Goal: Task Accomplishment & Management: Complete application form

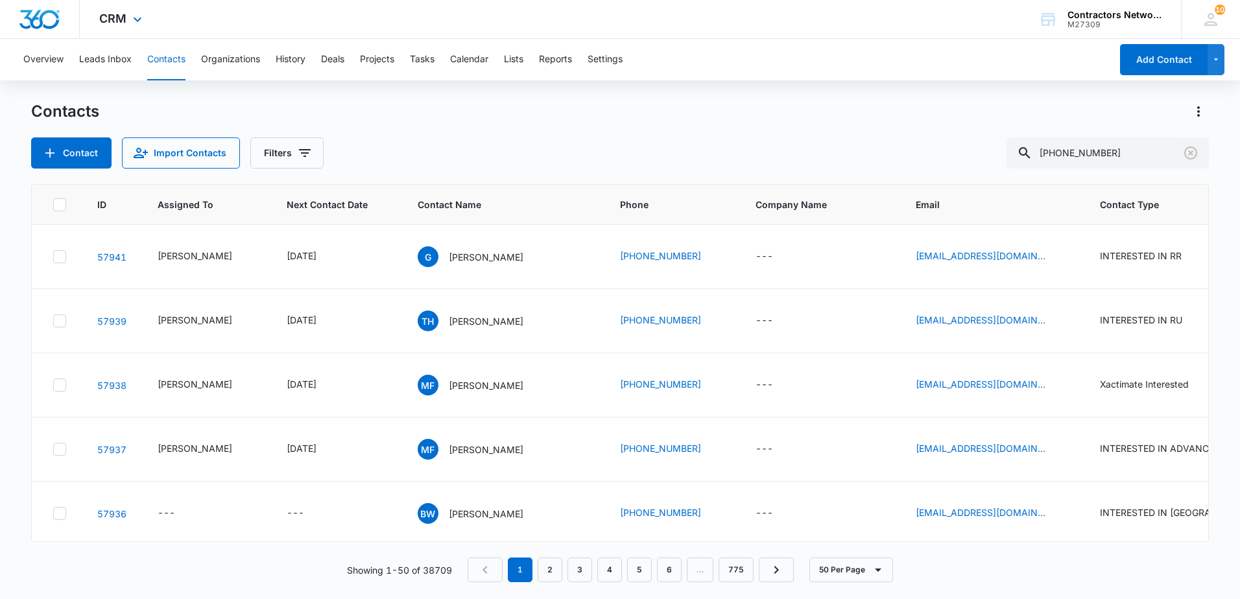
drag, startPoint x: 1190, startPoint y: 152, endPoint x: 1, endPoint y: 4, distance: 1198.2
click at [1186, 153] on icon "Clear" at bounding box center [1190, 153] width 16 height 16
drag, startPoint x: 301, startPoint y: 154, endPoint x: 298, endPoint y: 166, distance: 12.6
click at [298, 166] on button "Filters" at bounding box center [286, 152] width 73 height 31
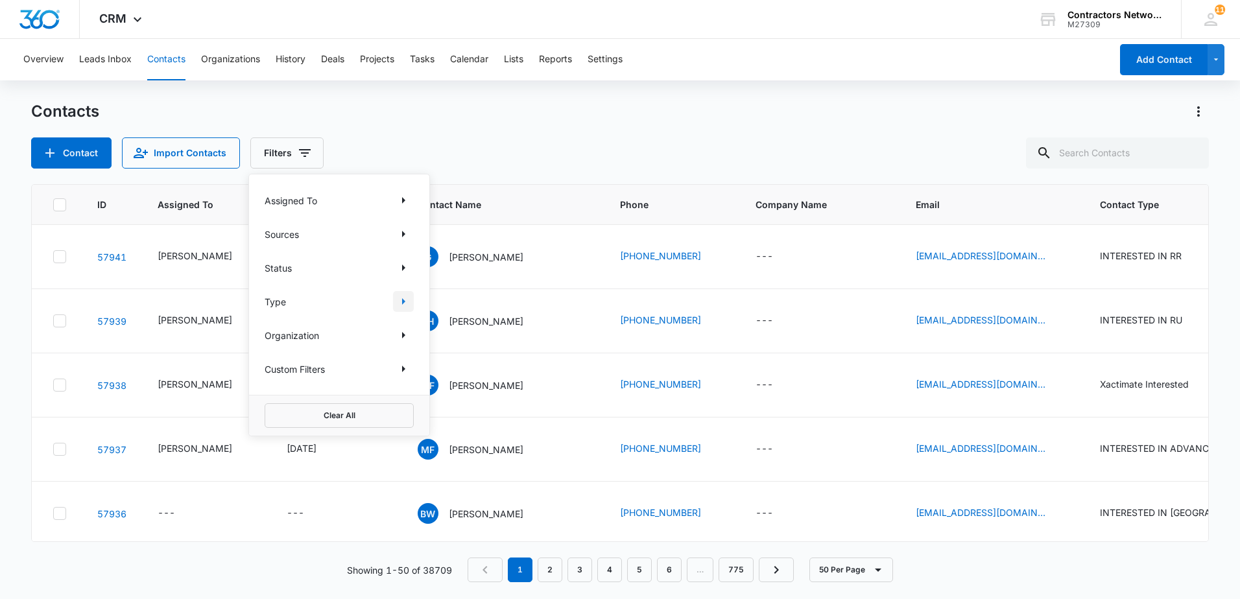
click at [405, 302] on icon "Show Type filters" at bounding box center [403, 302] width 16 height 16
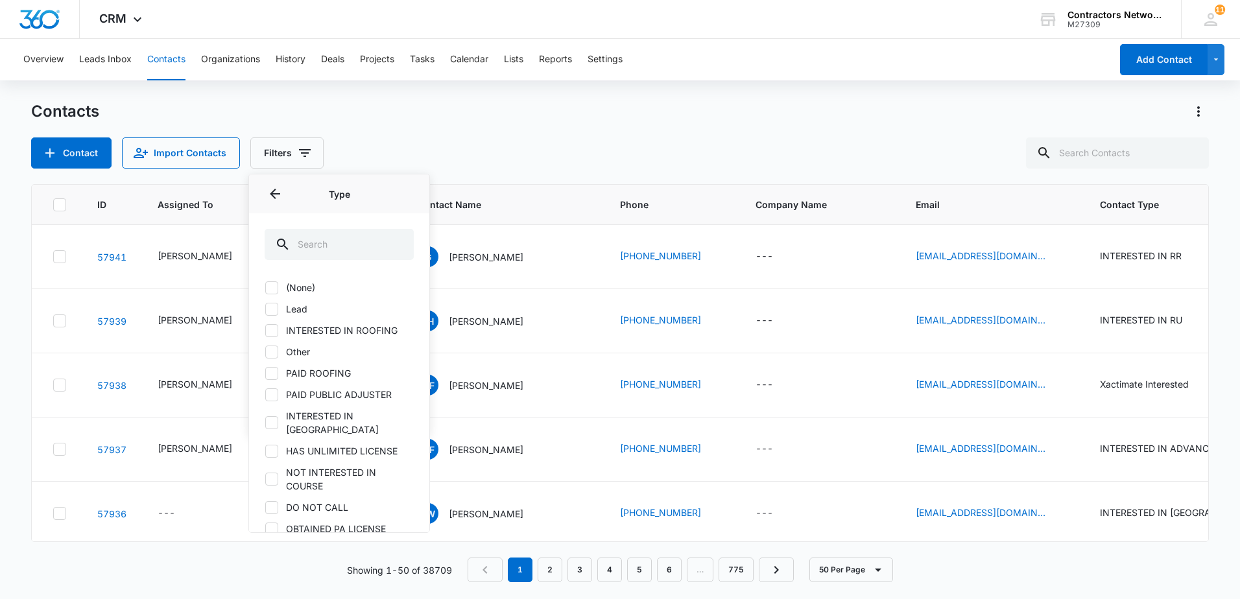
click at [269, 314] on icon at bounding box center [272, 309] width 12 height 12
click at [265, 309] on input "Lead" at bounding box center [265, 309] width 1 height 1
checkbox input "true"
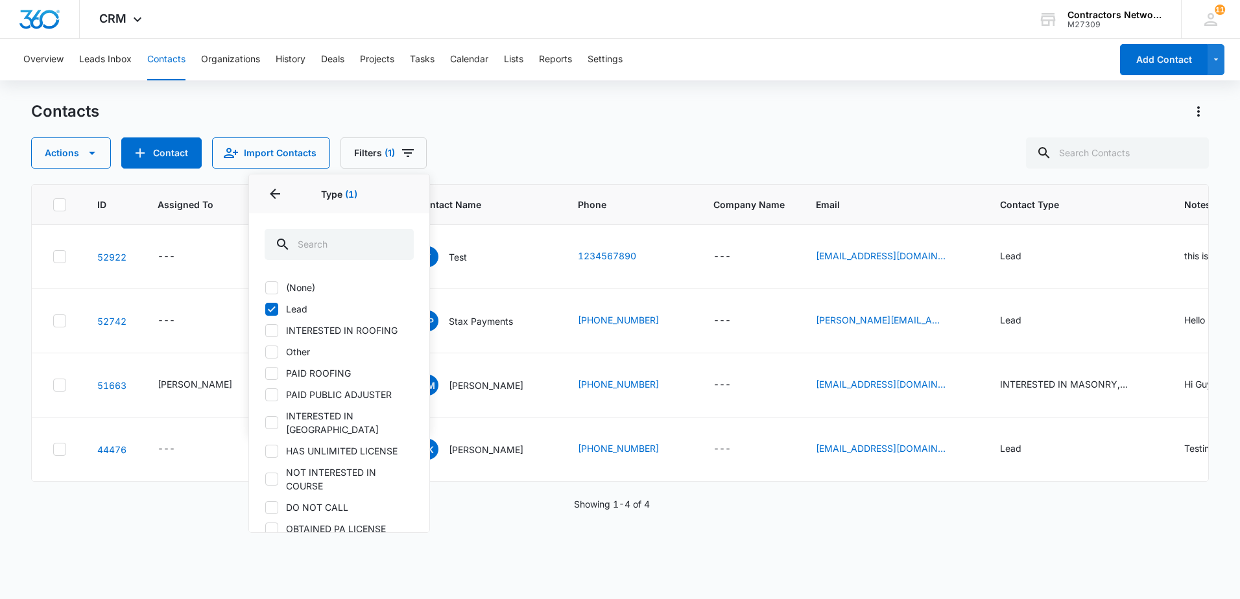
drag, startPoint x: 648, startPoint y: 143, endPoint x: 642, endPoint y: 163, distance: 20.9
click at [643, 163] on div "Actions Contact Import Contacts Filters (1) Assigned To Sources Status Type 1 T…" at bounding box center [619, 152] width 1177 height 31
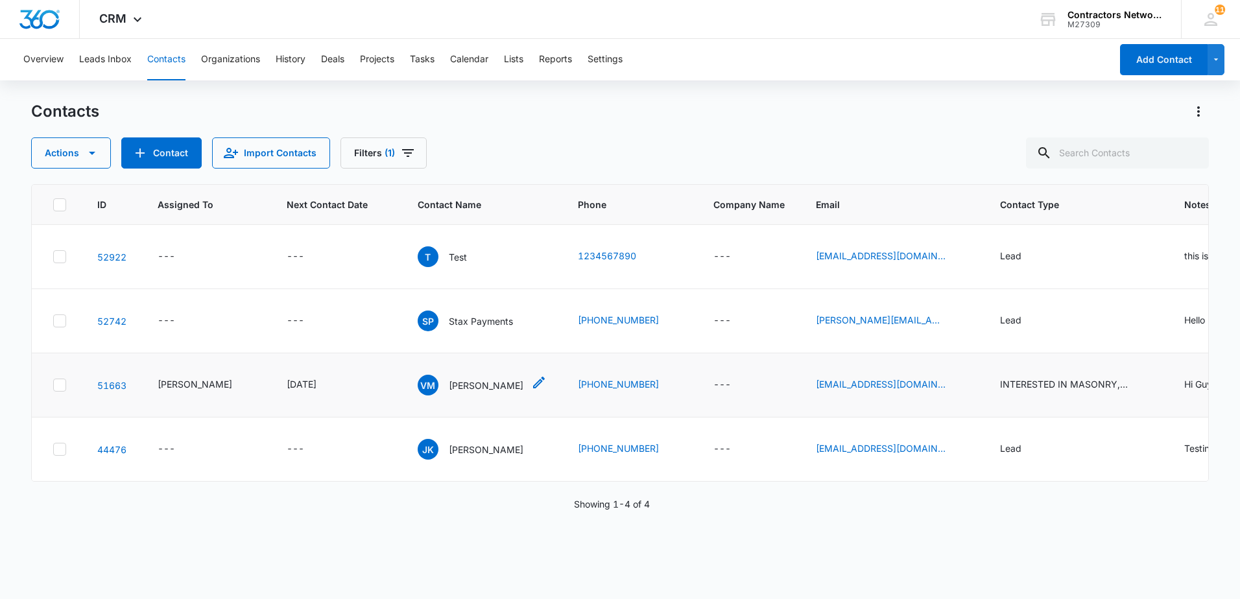
click at [479, 386] on p "[PERSON_NAME]" at bounding box center [486, 386] width 75 height 14
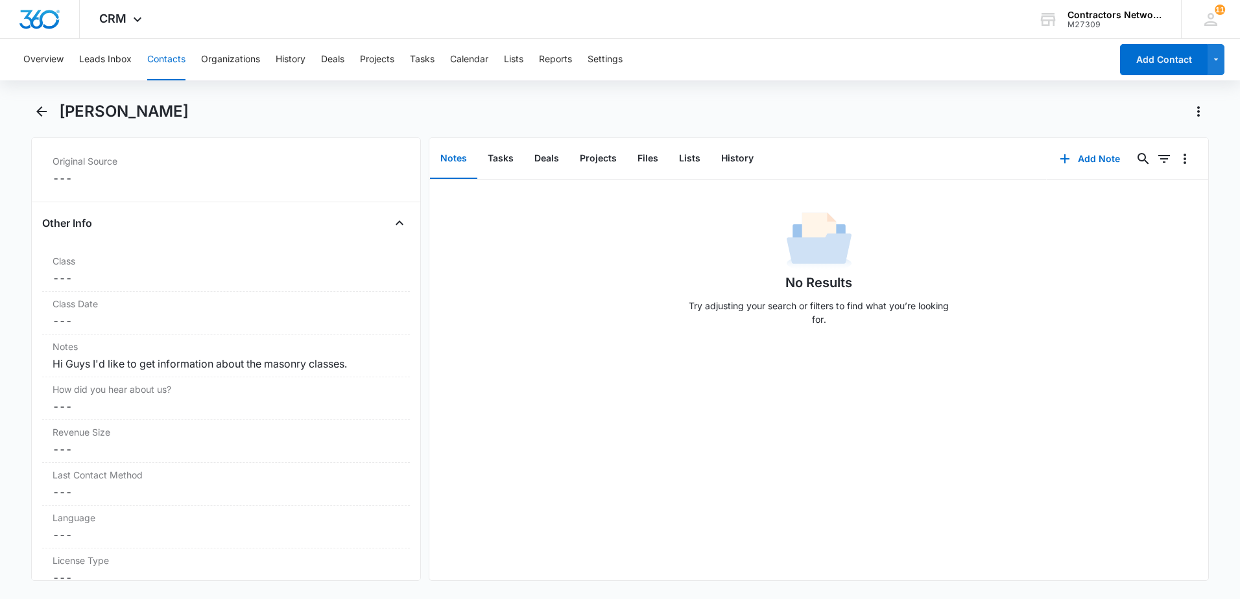
scroll to position [1426, 0]
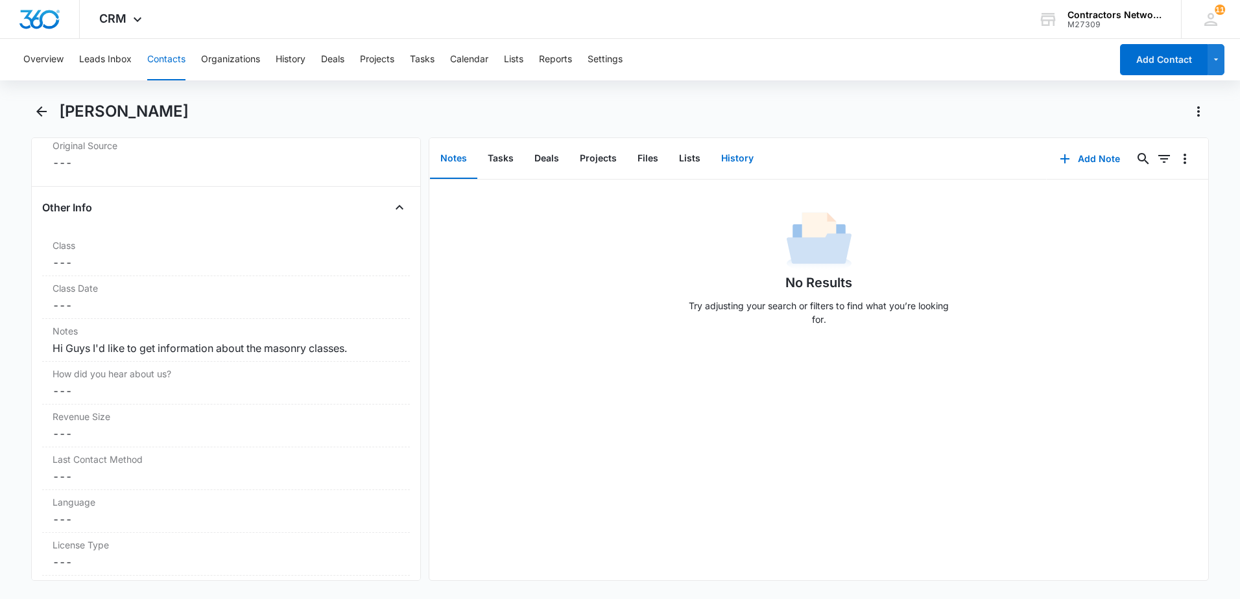
click at [733, 159] on button "History" at bounding box center [737, 159] width 53 height 40
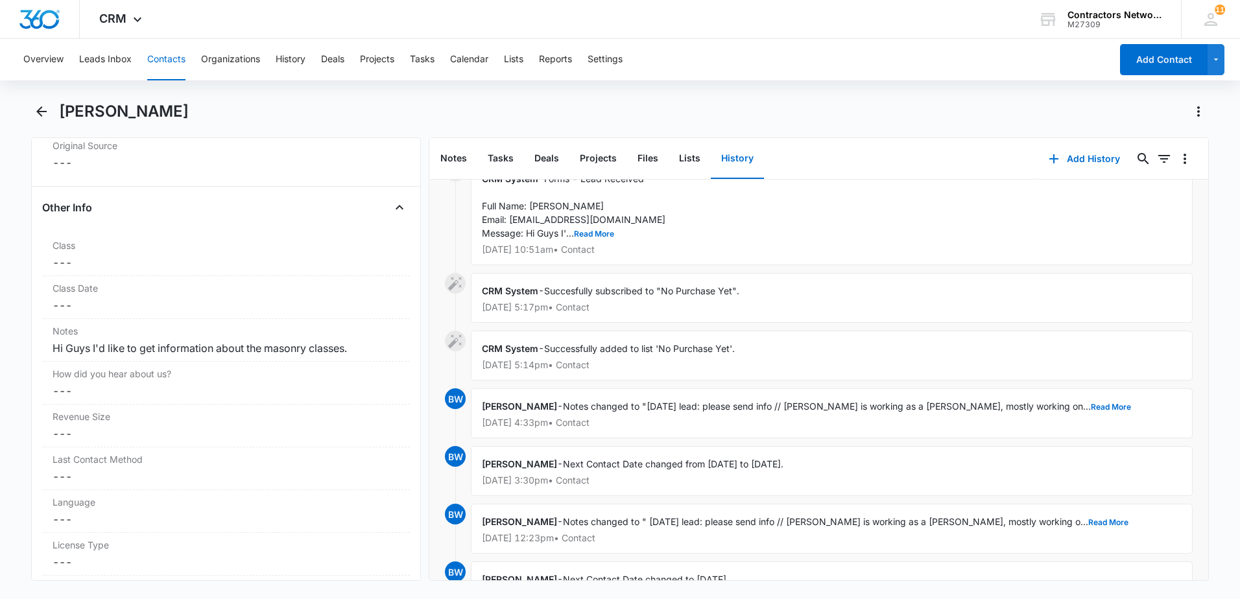
scroll to position [194, 0]
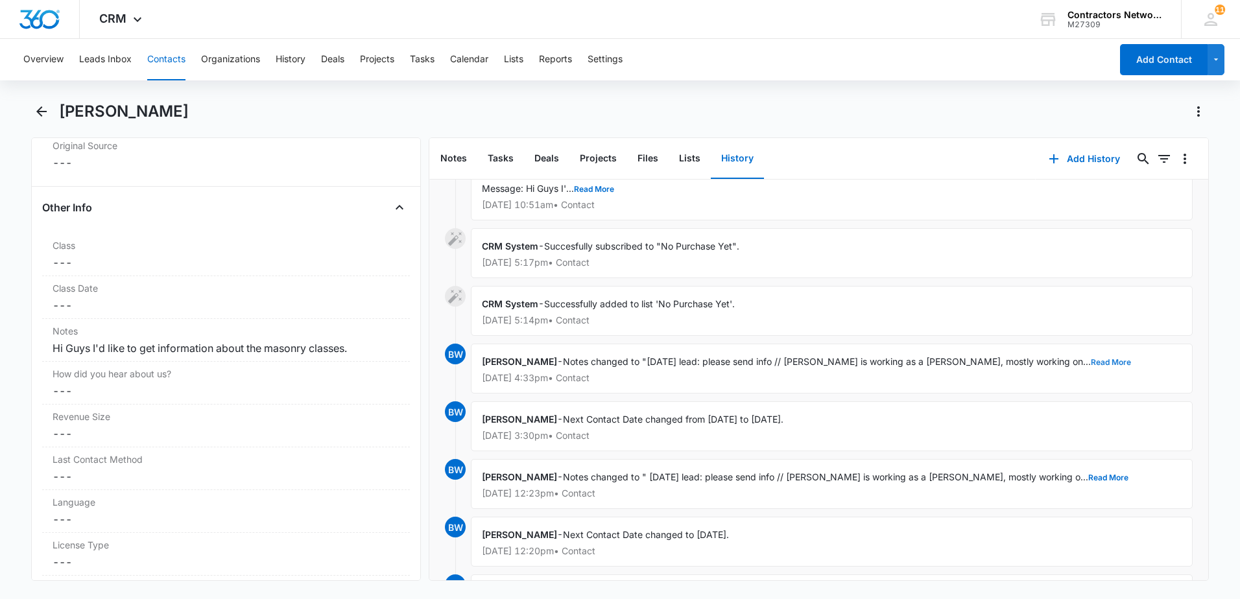
click at [1090, 359] on button "Read More" at bounding box center [1110, 363] width 40 height 8
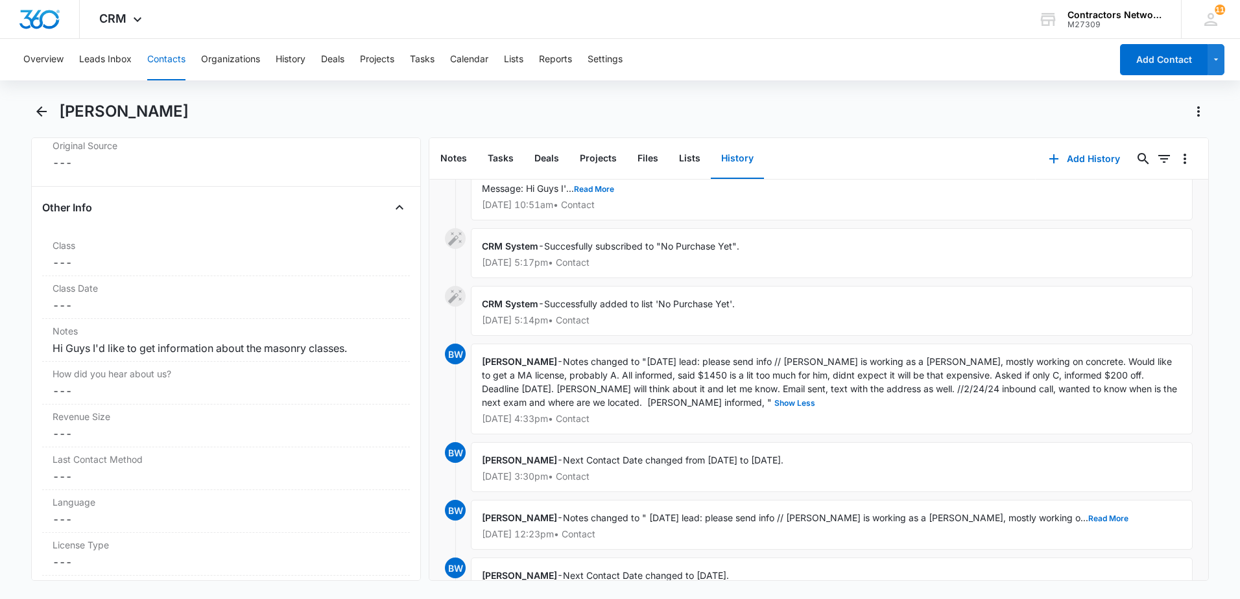
click at [176, 59] on button "Contacts" at bounding box center [166, 59] width 38 height 41
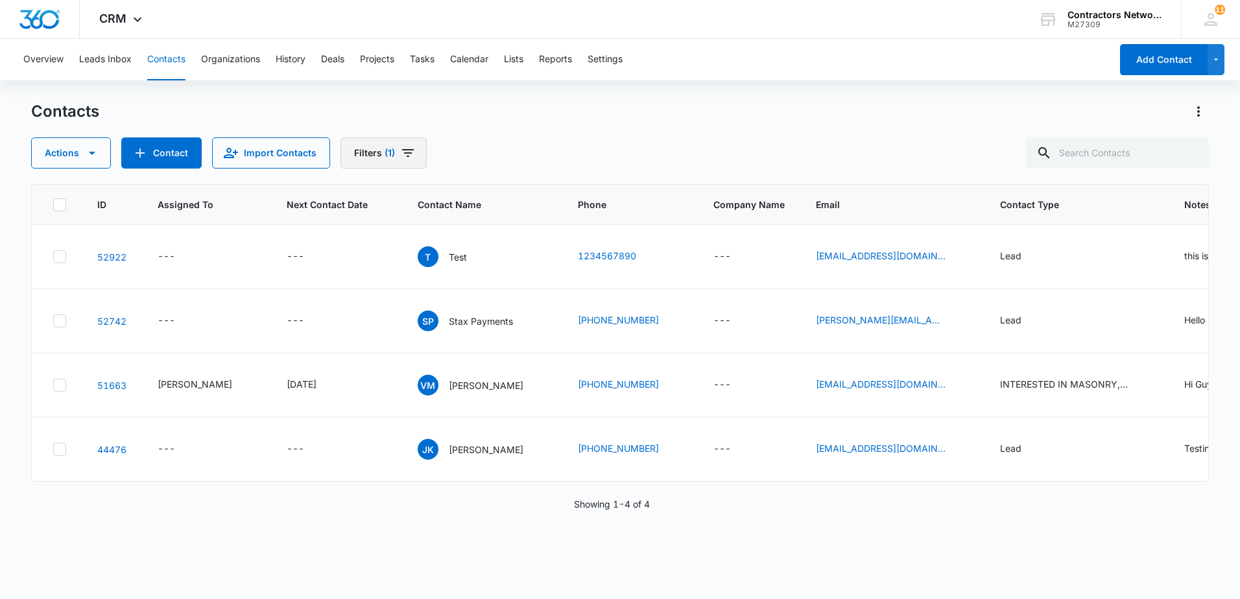
click at [405, 154] on icon "Filters" at bounding box center [408, 153] width 16 height 16
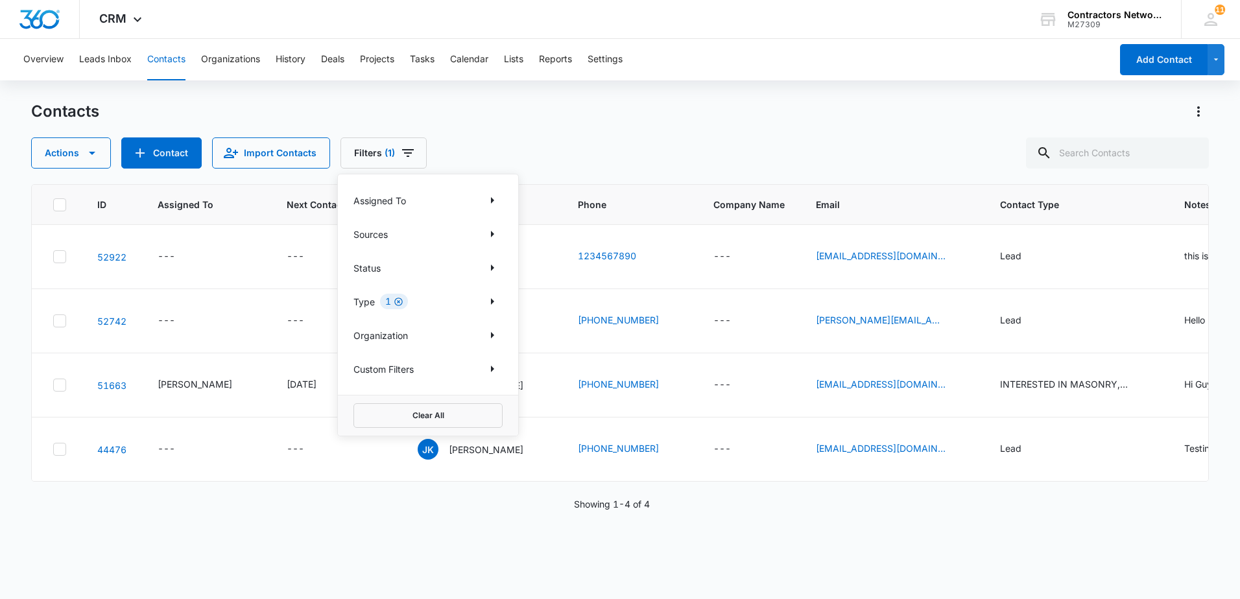
click at [401, 303] on icon "Clear" at bounding box center [399, 302] width 10 height 10
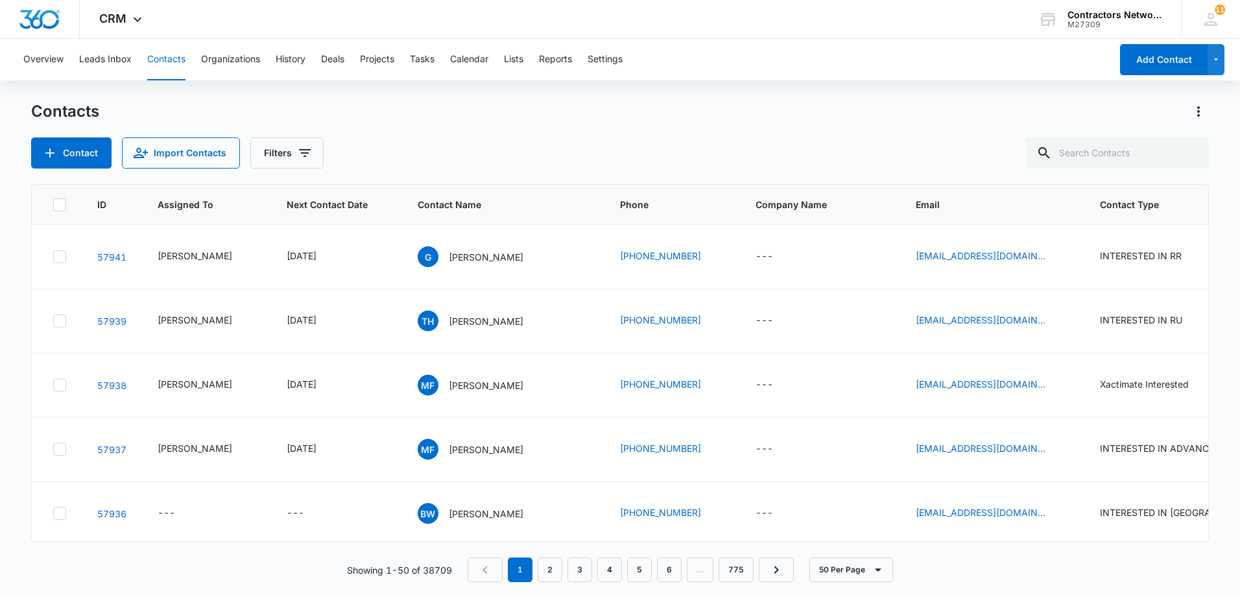
click at [773, 126] on div "Contacts Contact Import Contacts Filters" at bounding box center [619, 134] width 1177 height 67
click at [71, 156] on button "Contact" at bounding box center [71, 152] width 80 height 31
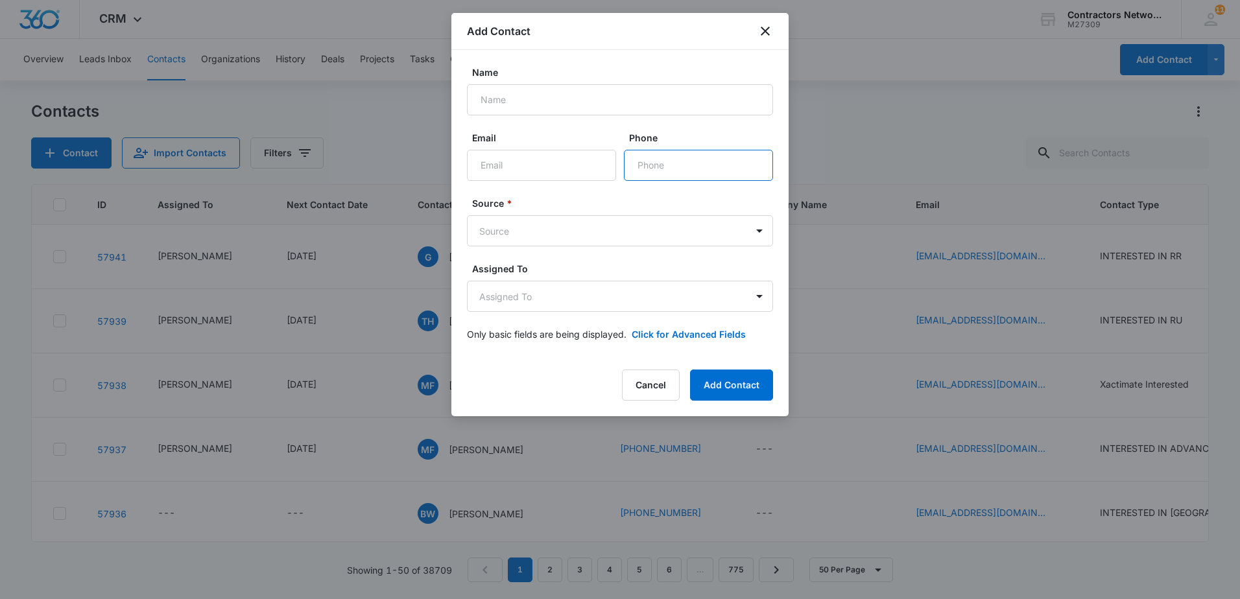
drag, startPoint x: 659, startPoint y: 171, endPoint x: 666, endPoint y: 167, distance: 7.8
click at [663, 169] on input "Phone" at bounding box center [698, 165] width 149 height 31
paste input "[PHONE_NUMBER]"
type input "[PHONE_NUMBER]"
click at [587, 95] on input "Name" at bounding box center [620, 99] width 306 height 31
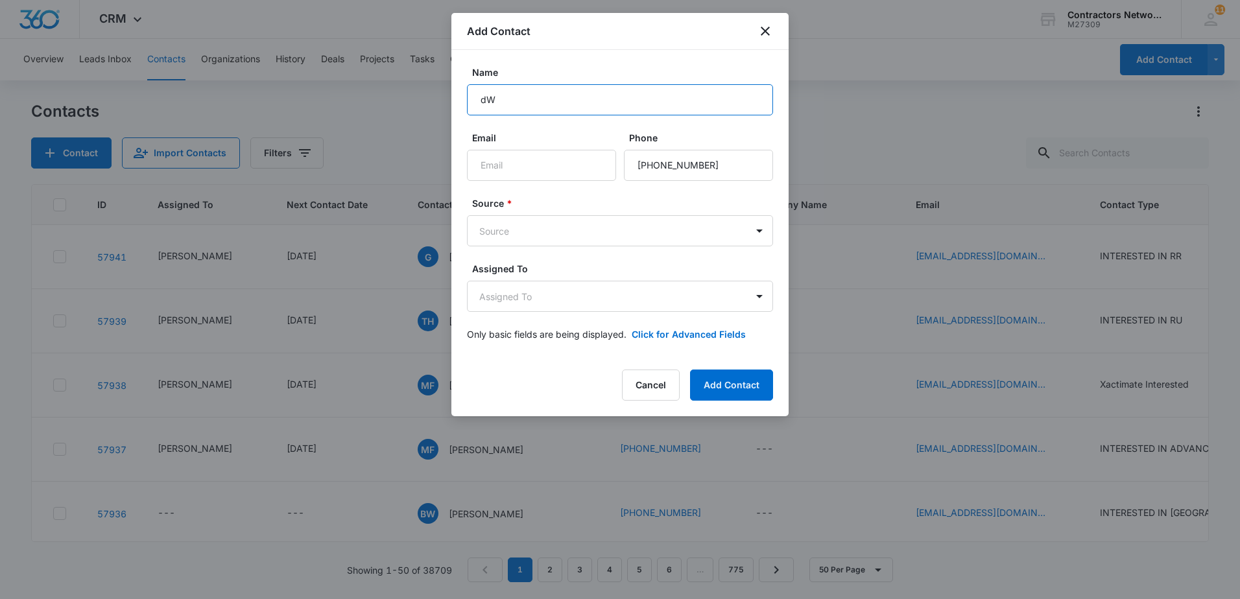
type input "d"
type input "Dwein ?"
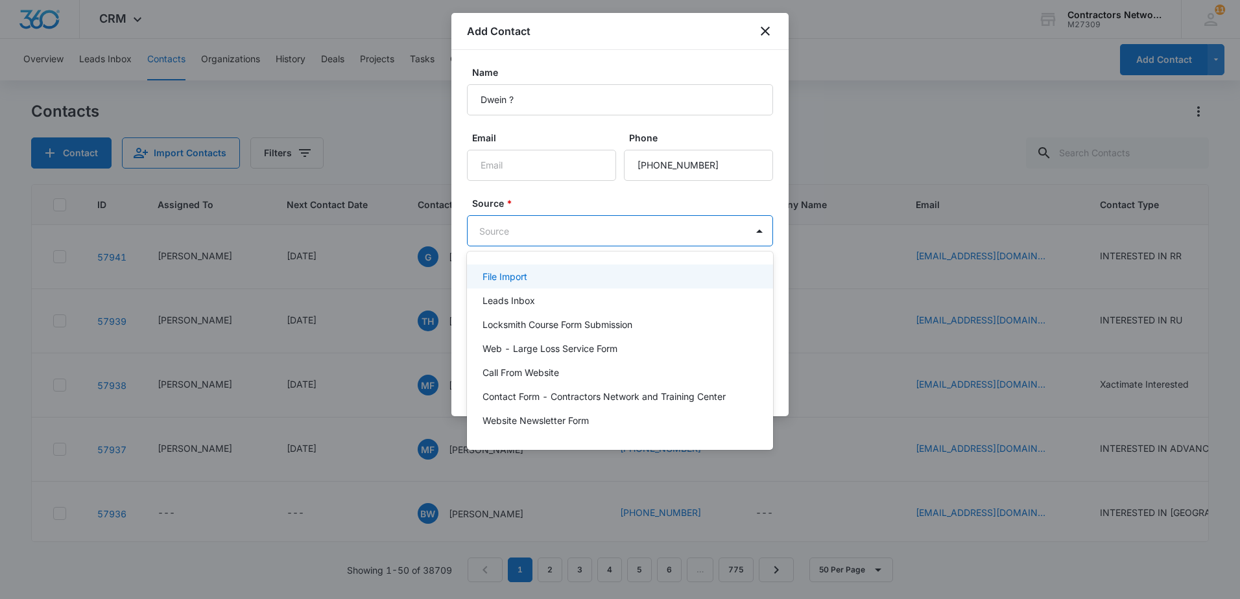
click at [624, 238] on body "CRM Apps Reputation Websites Forms CRM Email Social Shop Payments POS Content A…" at bounding box center [620, 299] width 1240 height 599
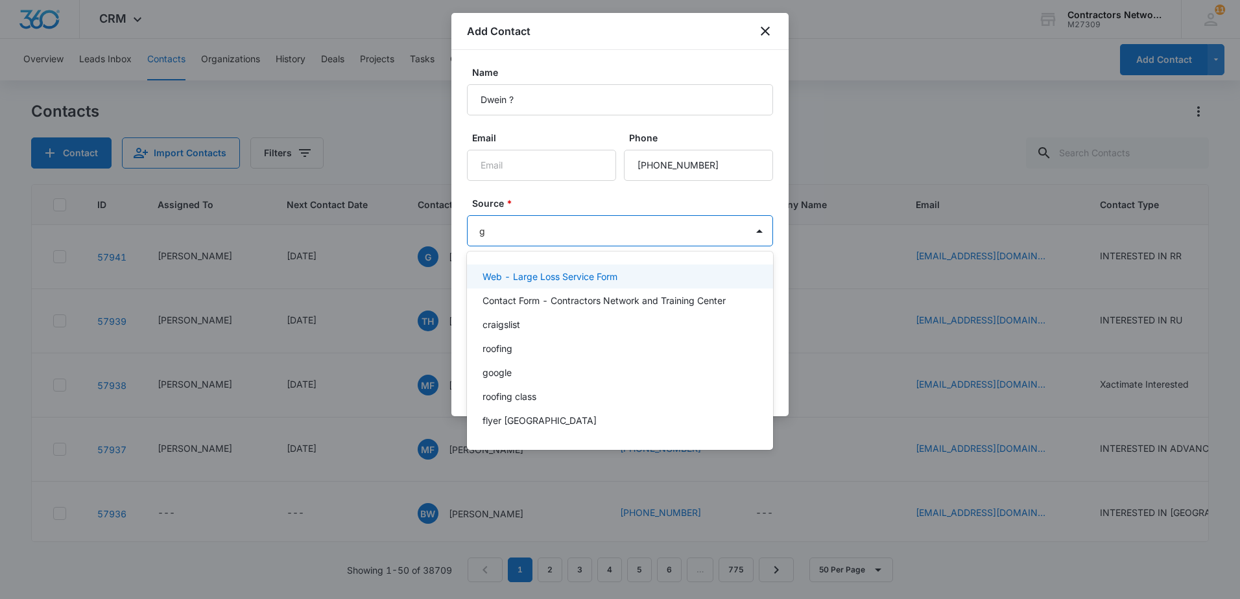
type input "go"
click at [558, 277] on div "google" at bounding box center [618, 277] width 272 height 14
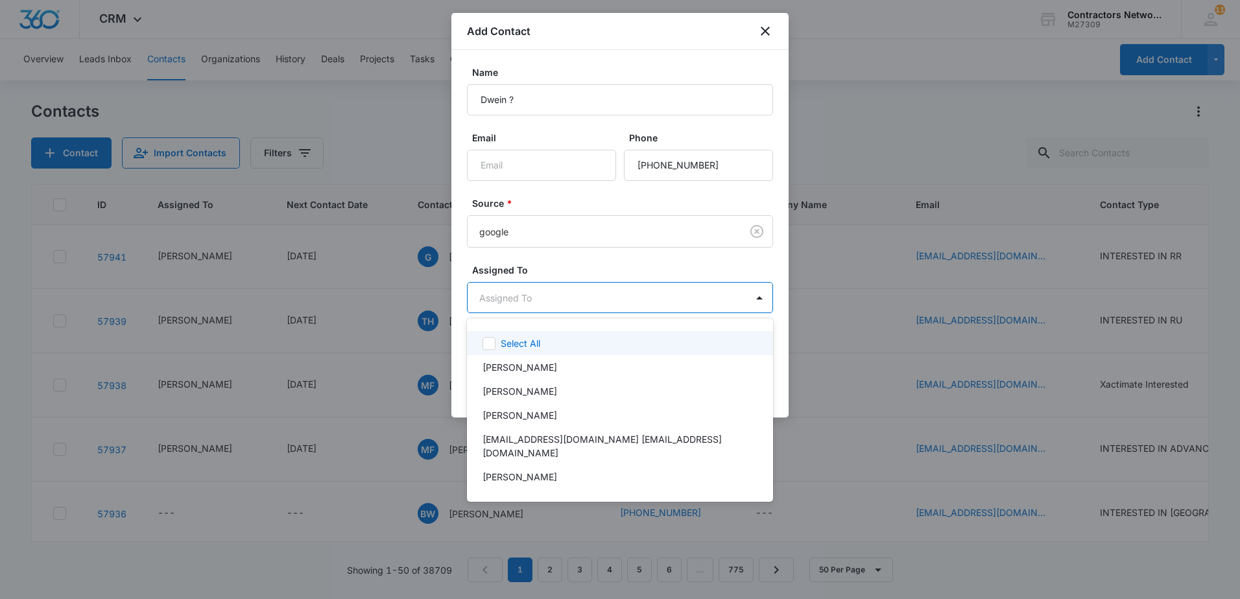
click at [558, 301] on body "CRM Apps Reputation Websites Forms CRM Email Social Shop Payments POS Content A…" at bounding box center [620, 299] width 1240 height 599
click at [528, 366] on p "[PERSON_NAME]" at bounding box center [519, 367] width 75 height 14
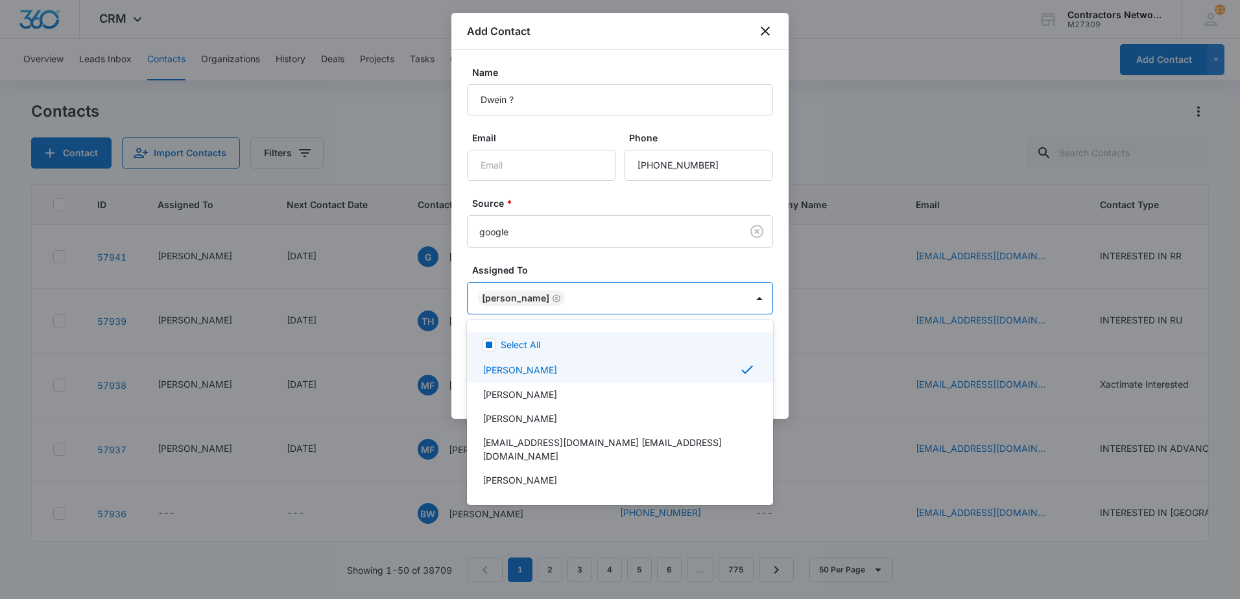
click at [591, 268] on div at bounding box center [620, 299] width 1240 height 599
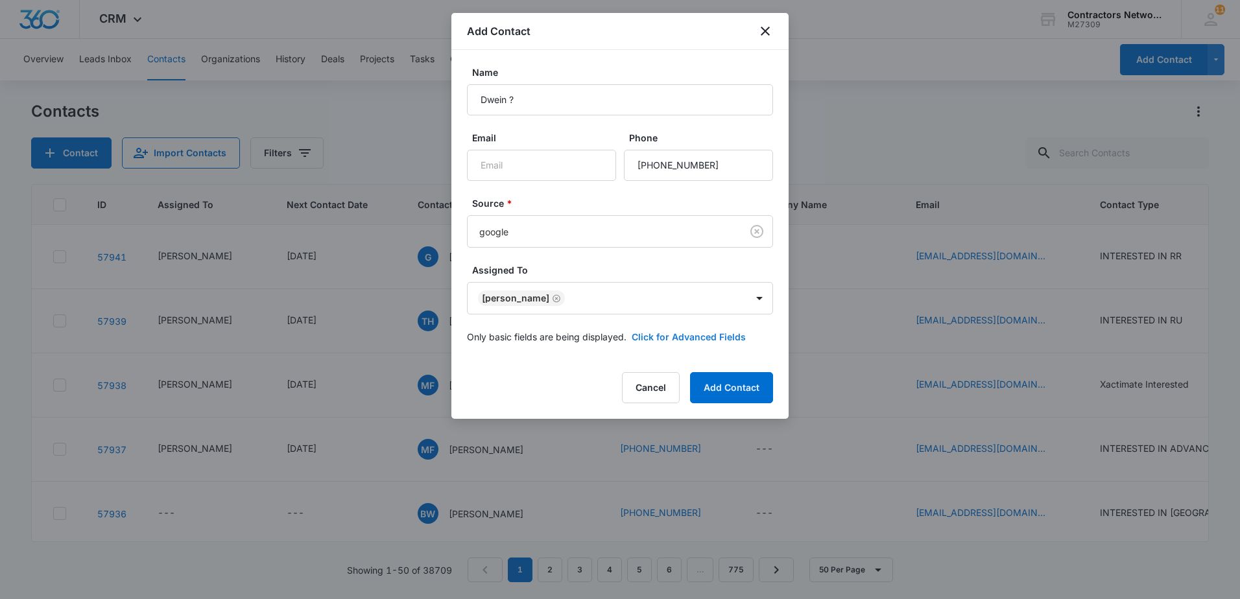
click at [710, 338] on button "Click for Advanced Fields" at bounding box center [688, 337] width 114 height 14
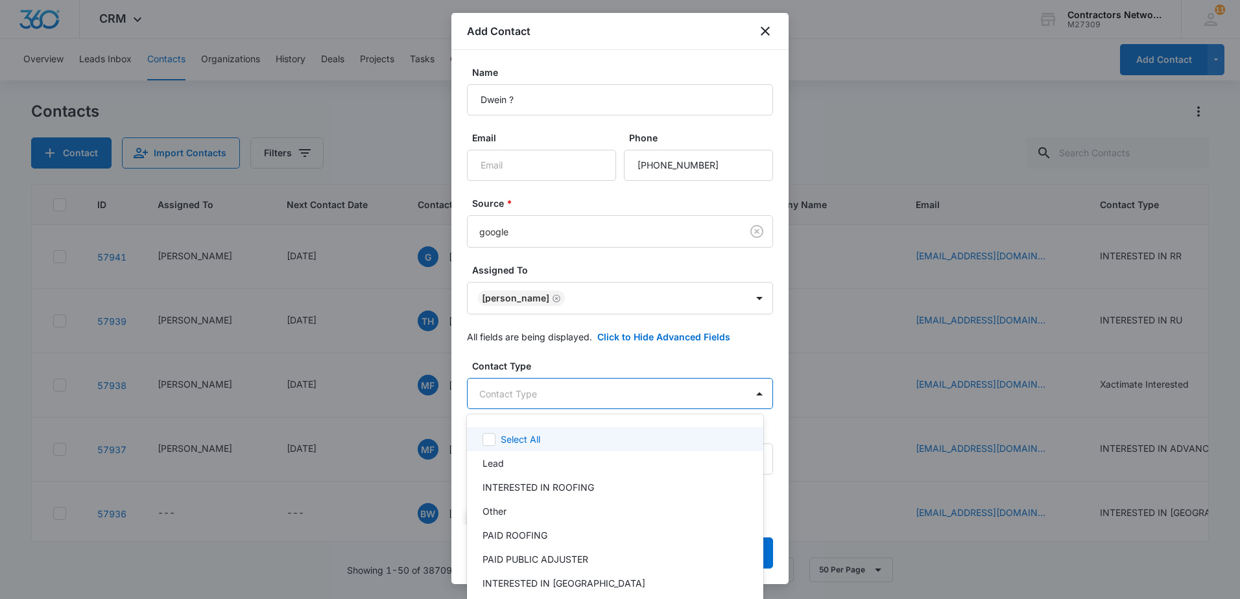
click at [526, 399] on body "CRM Apps Reputation Websites Forms CRM Email Social Shop Payments POS Content A…" at bounding box center [620, 299] width 1240 height 599
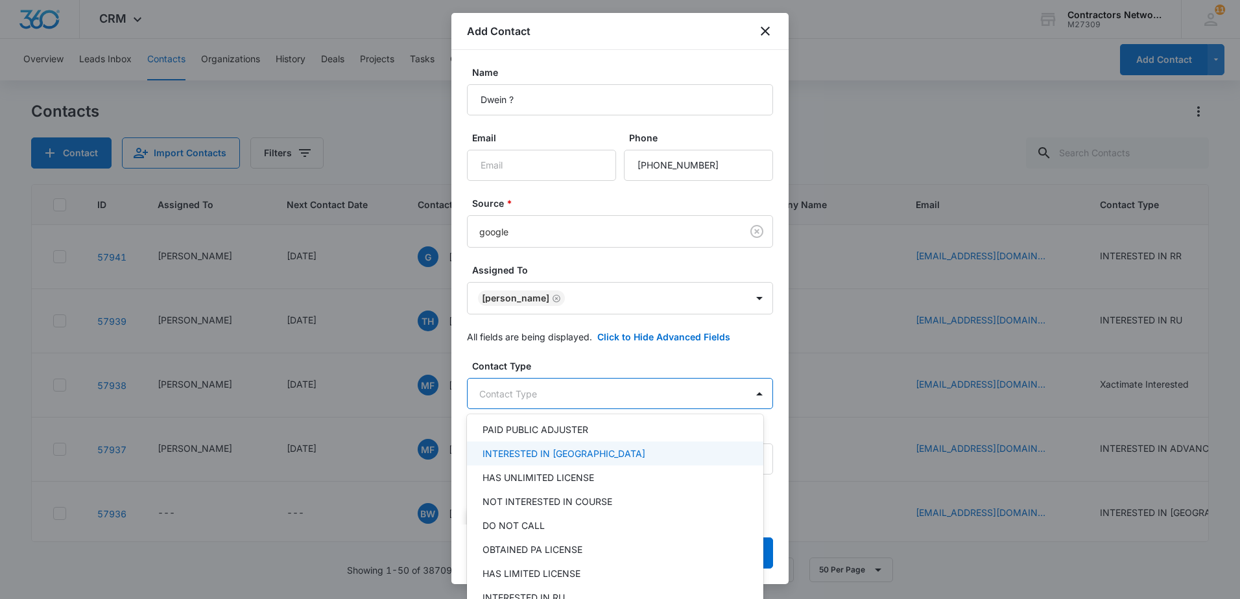
scroll to position [194, 0]
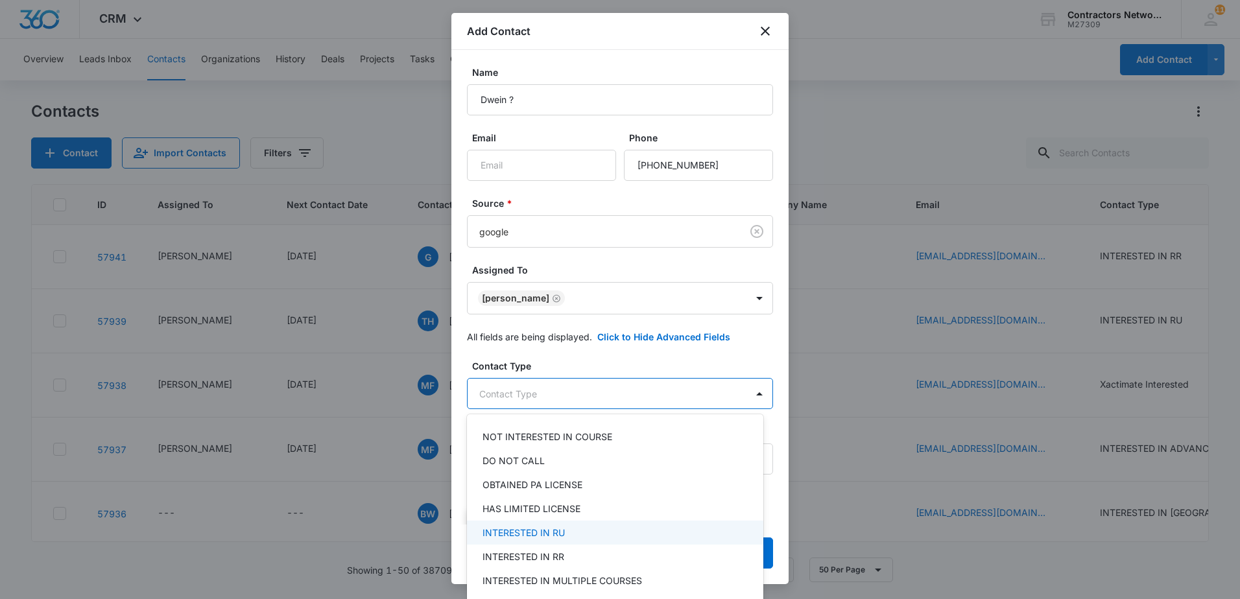
click at [553, 537] on p "INTERESTED IN RU" at bounding box center [523, 533] width 82 height 14
click at [585, 359] on div at bounding box center [620, 299] width 1240 height 599
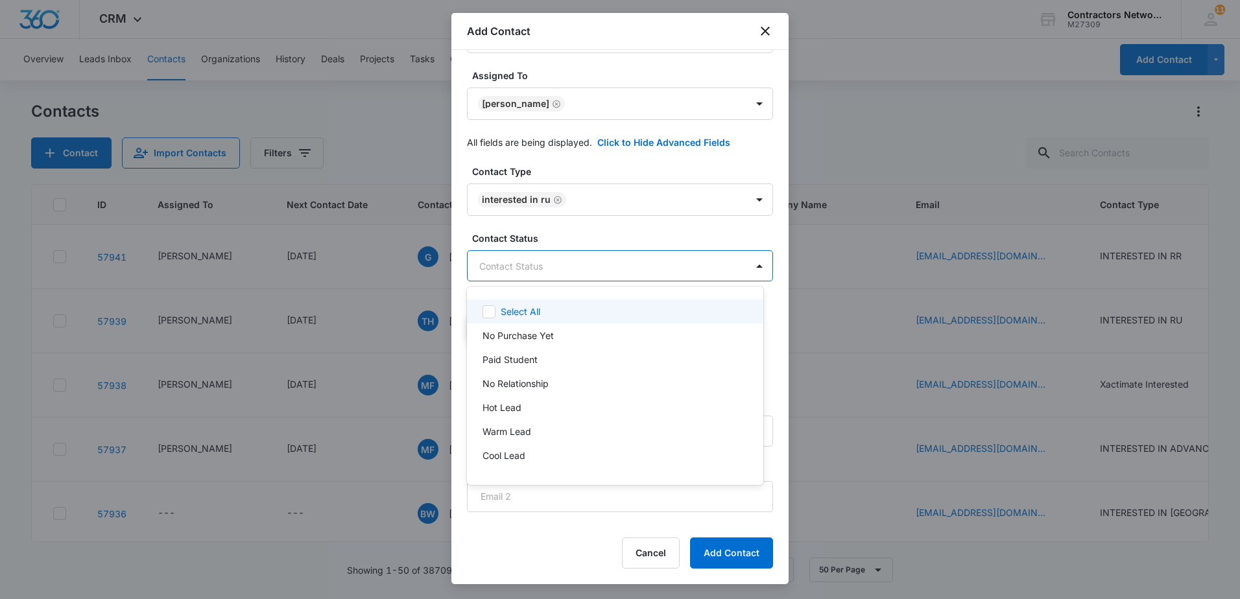
click at [596, 262] on body "CRM Apps Reputation Websites Forms CRM Email Social Shop Payments POS Content A…" at bounding box center [620, 299] width 1240 height 599
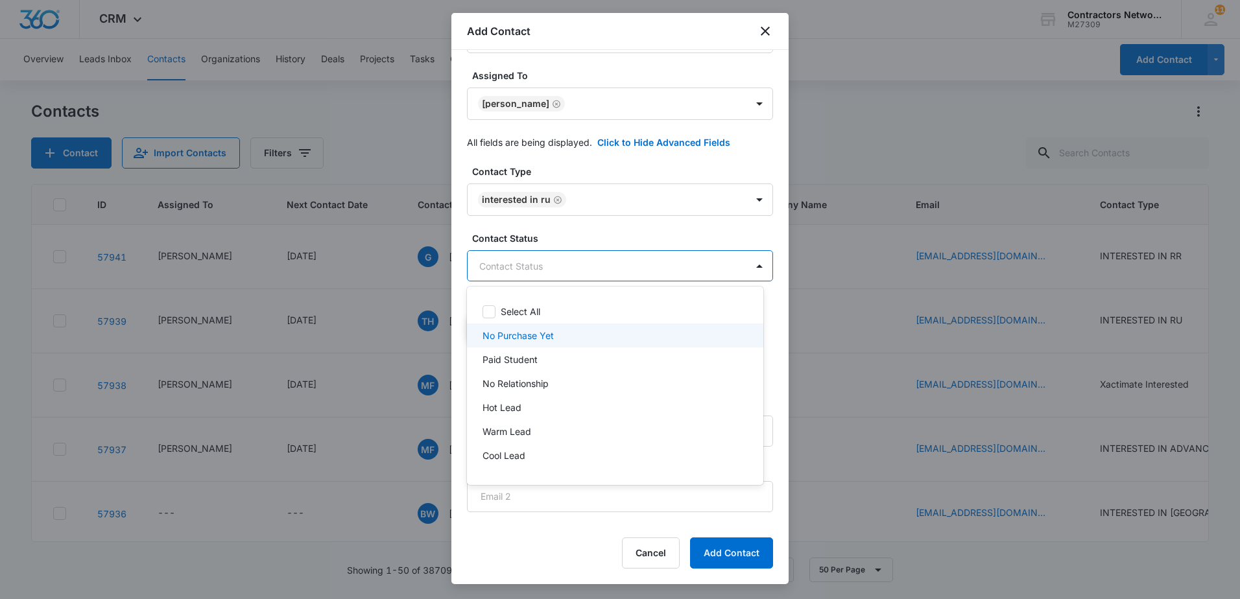
drag, startPoint x: 545, startPoint y: 338, endPoint x: 567, endPoint y: 309, distance: 35.7
click at [554, 333] on div "No Purchase Yet" at bounding box center [613, 336] width 263 height 14
click at [629, 234] on div at bounding box center [620, 299] width 1240 height 599
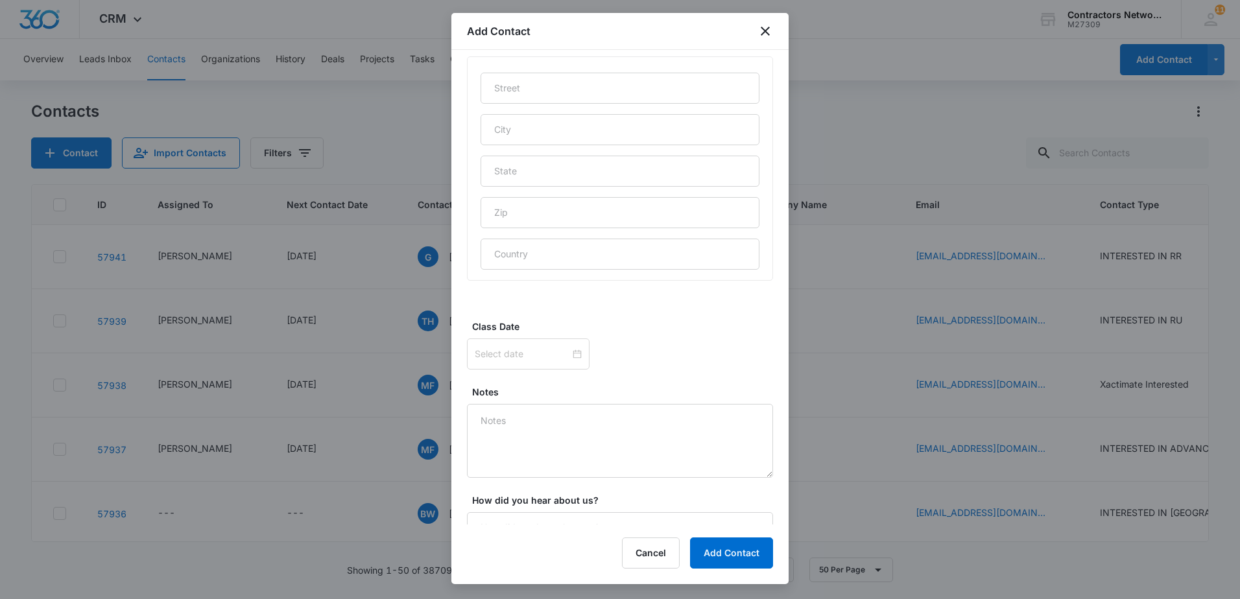
scroll to position [705, 0]
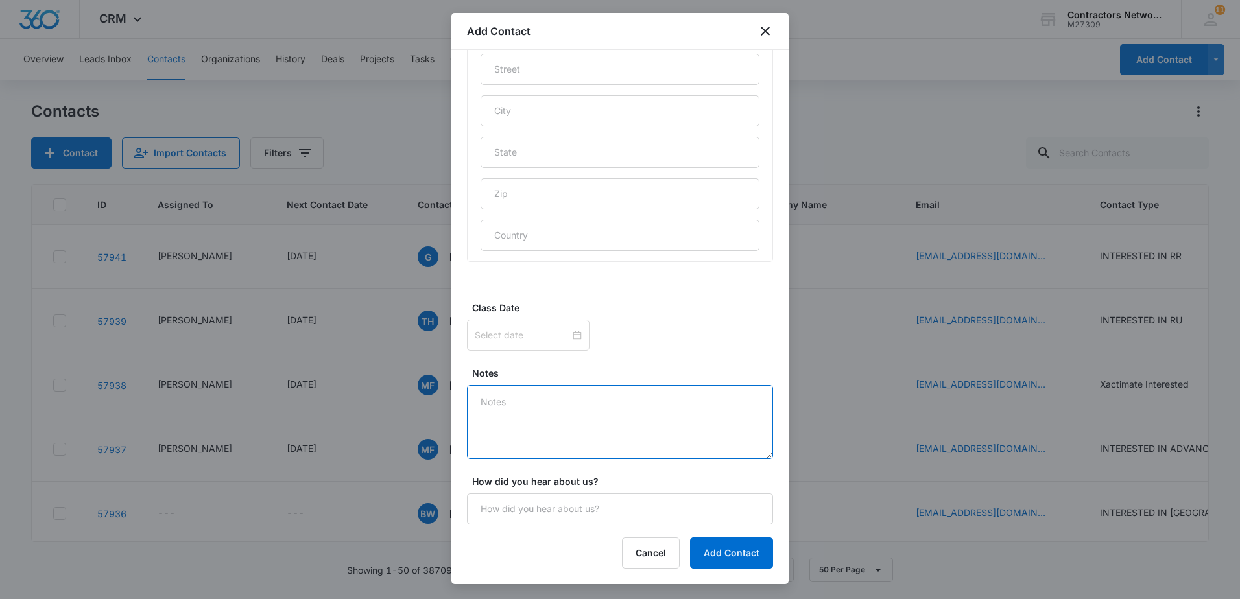
click at [527, 427] on textarea "Notes" at bounding box center [620, 422] width 306 height 74
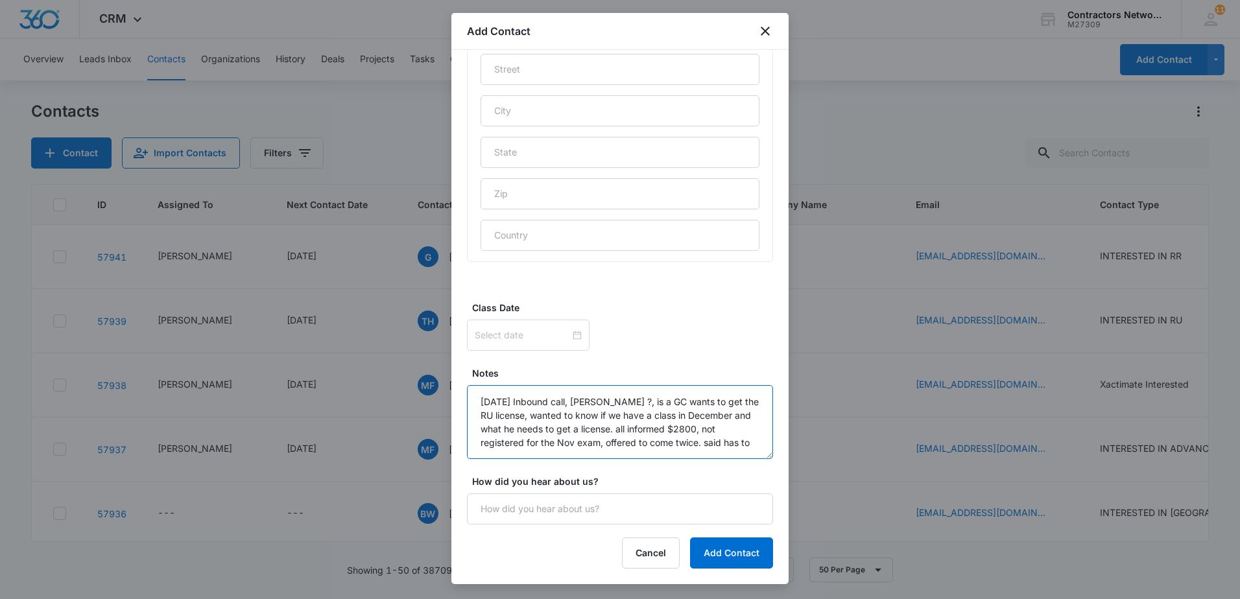
scroll to position [3, 0]
type textarea "[DATE] Inbound call, [PERSON_NAME] ?, is a GC wants to get the RU license, want…"
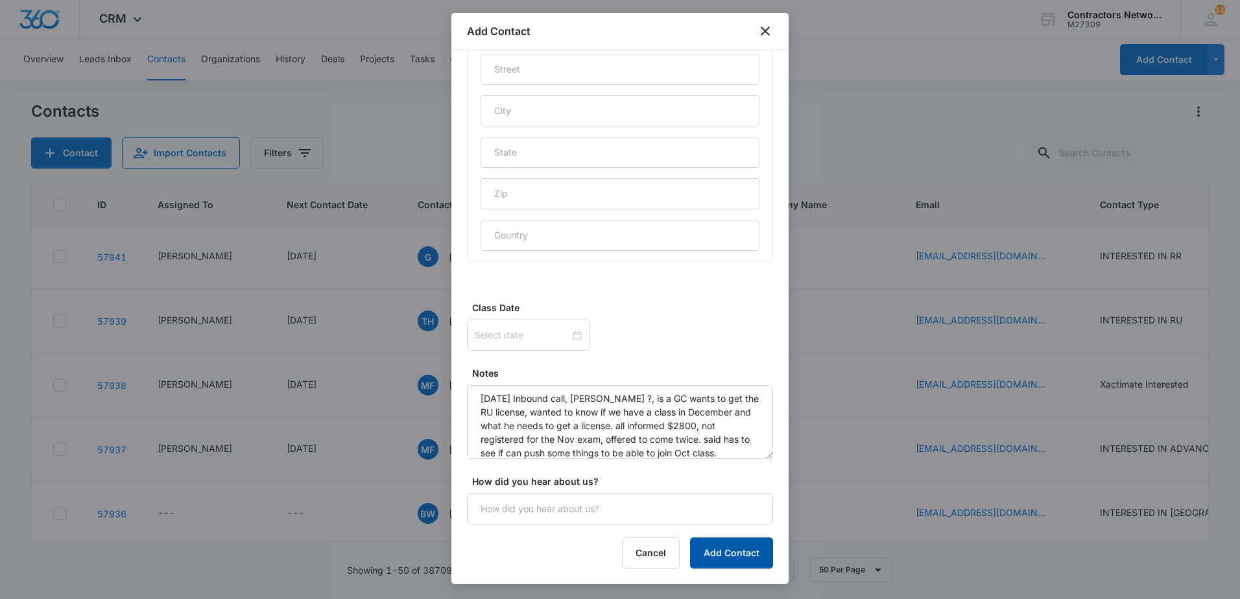
click at [729, 559] on button "Add Contact" at bounding box center [731, 552] width 83 height 31
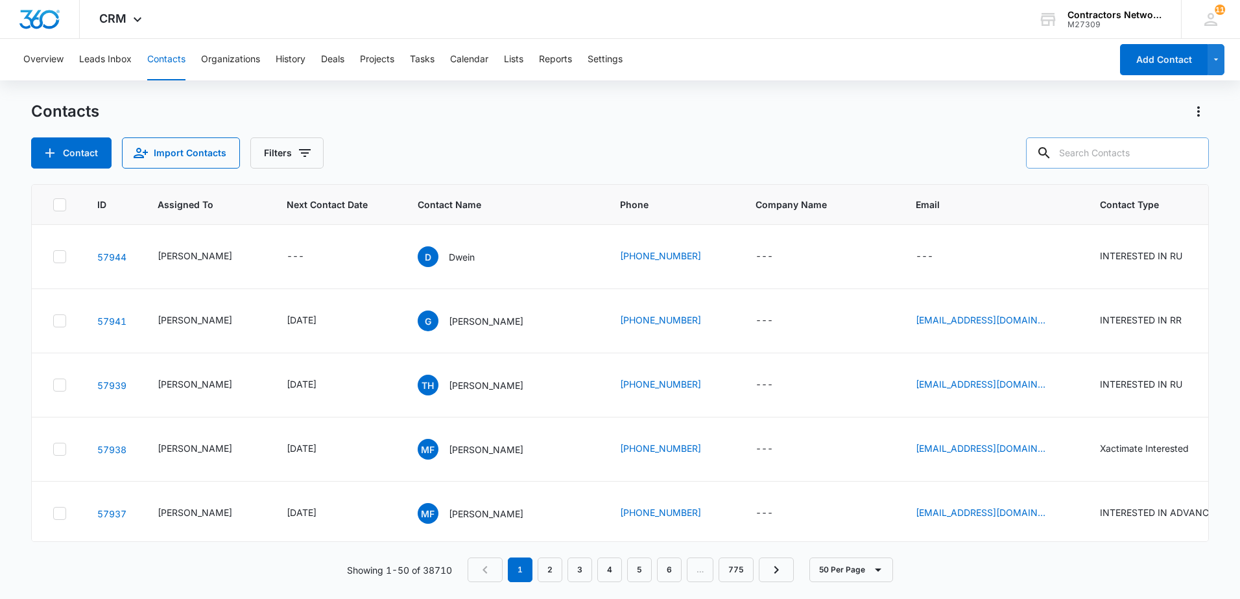
click at [1103, 147] on input "text" at bounding box center [1117, 152] width 183 height 31
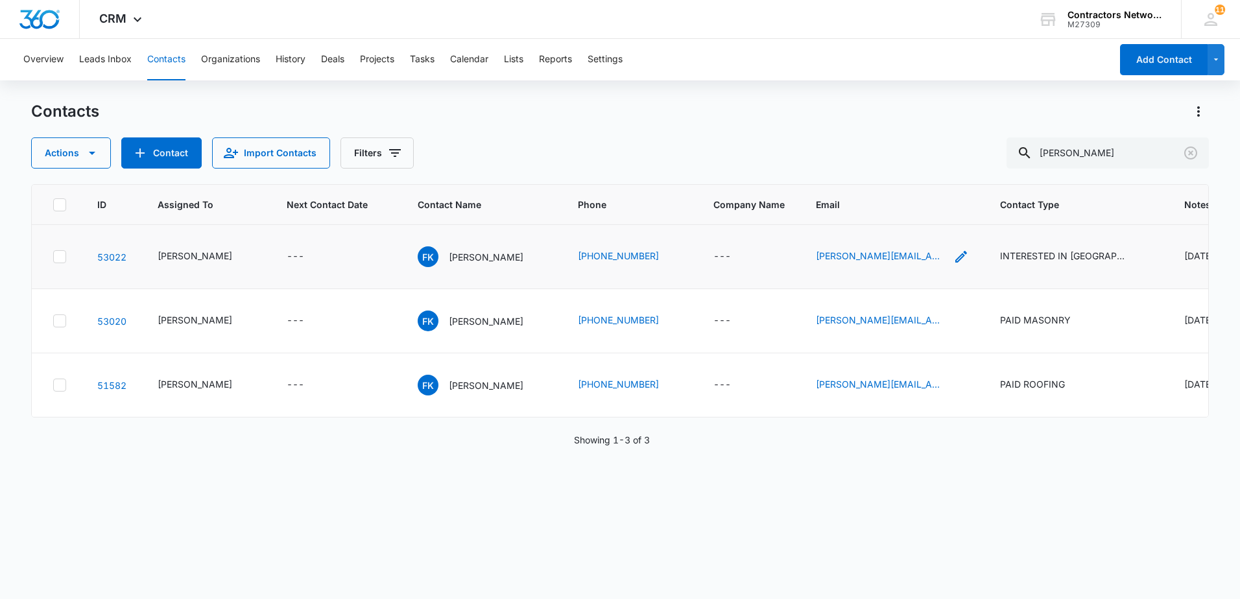
click at [953, 265] on icon "Email - tosi@intercitymaintenance.com - Select to Edit Field" at bounding box center [961, 257] width 16 height 16
click at [905, 199] on input "[PERSON_NAME][EMAIL_ADDRESS][DOMAIN_NAME]" at bounding box center [851, 195] width 163 height 31
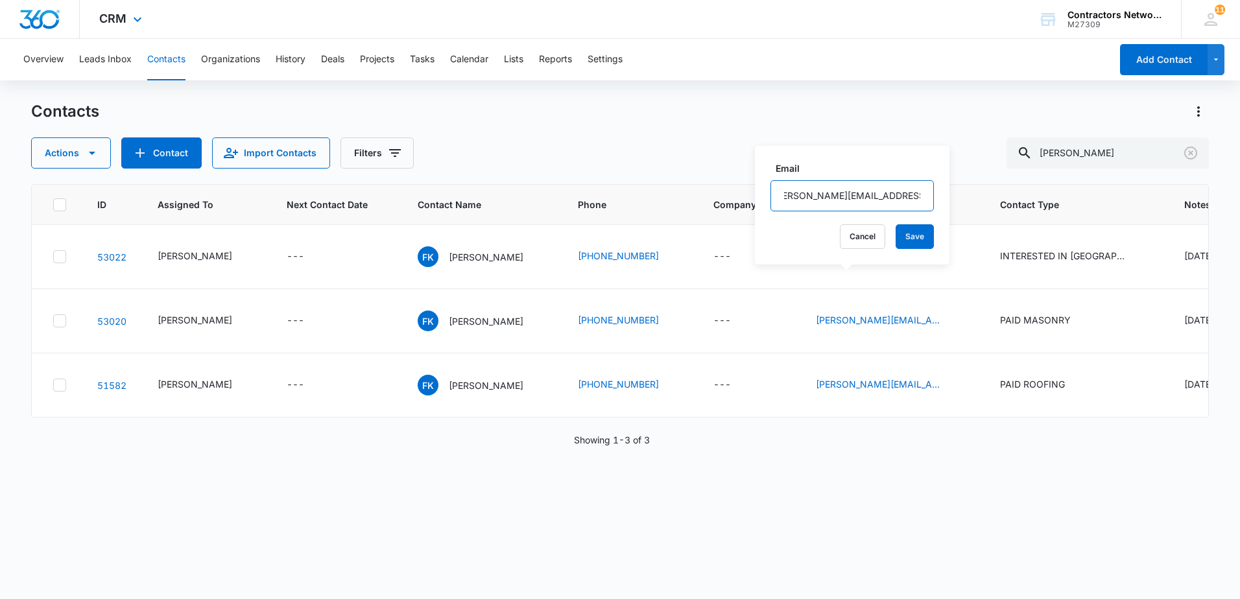
scroll to position [0, 0]
drag, startPoint x: 1086, startPoint y: 154, endPoint x: 927, endPoint y: 168, distance: 159.4
click at [931, 154] on div "Actions Contact Import Contacts Filters [PERSON_NAME]" at bounding box center [619, 152] width 1177 height 31
type input "[PHONE_NUMBER]"
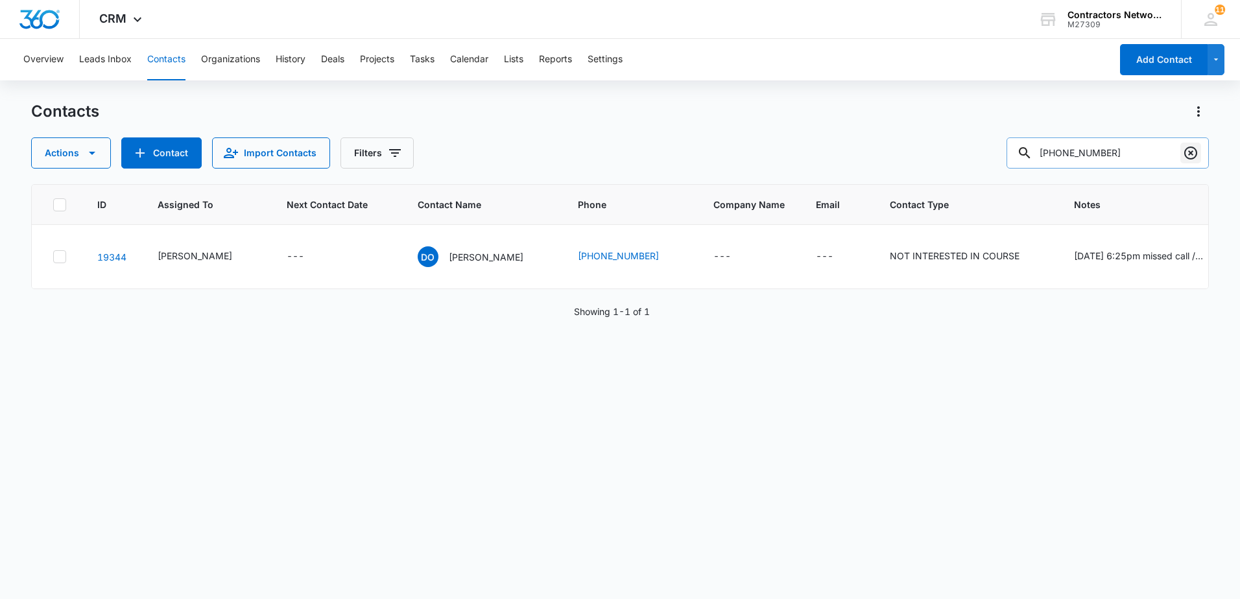
click at [1187, 156] on icon "Clear" at bounding box center [1190, 153] width 16 height 16
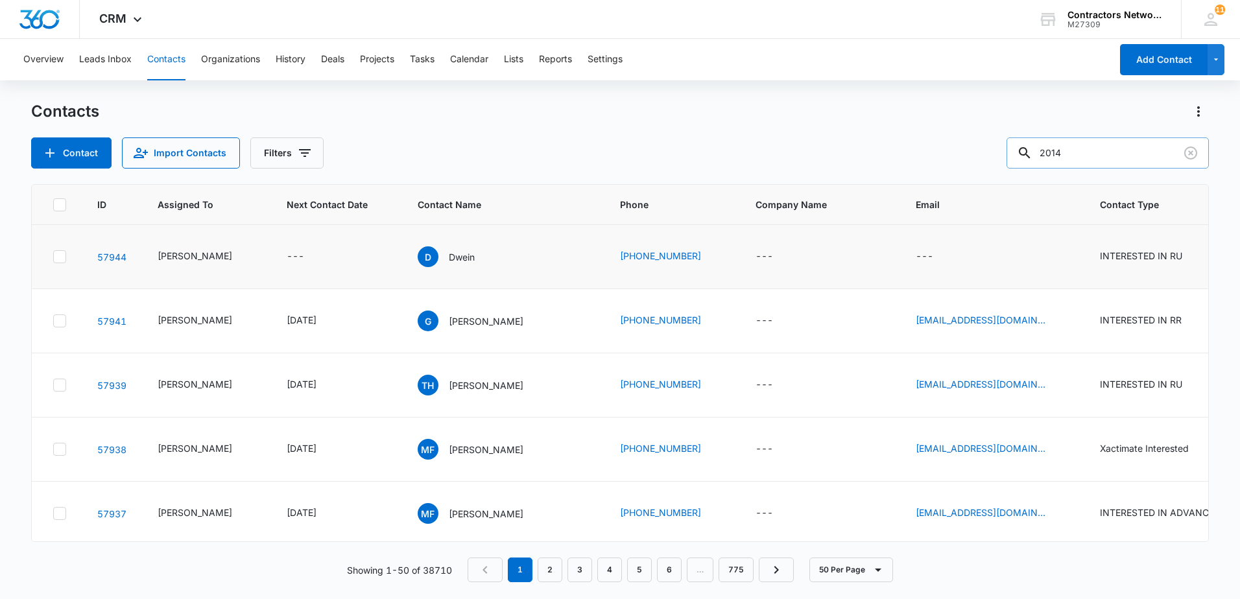
type input "2014"
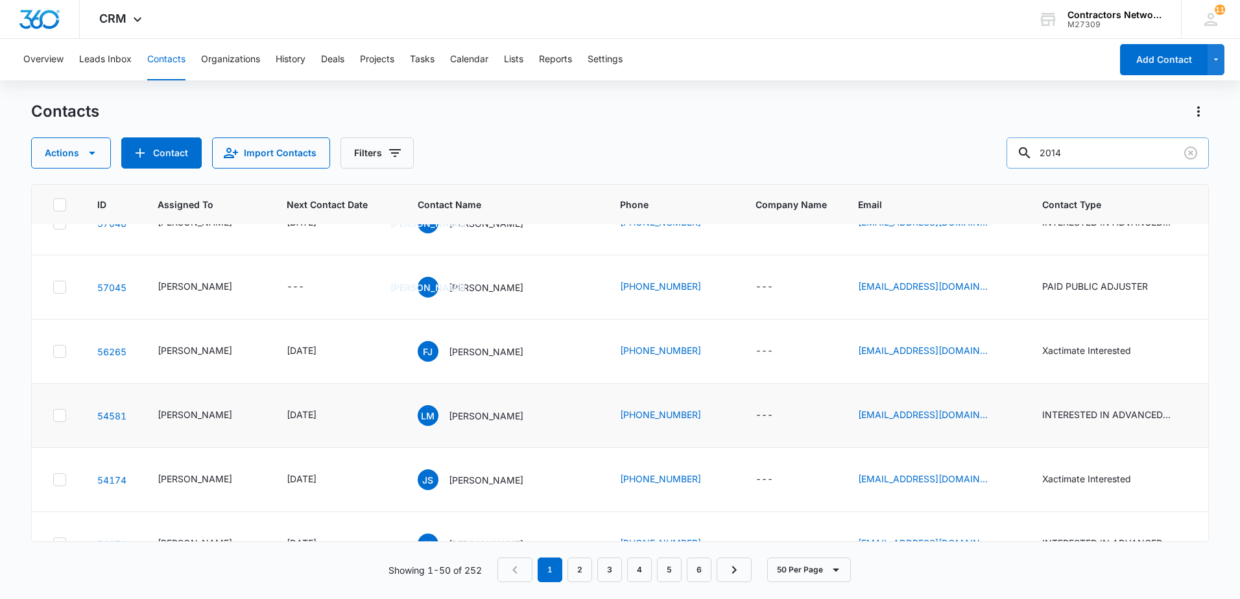
scroll to position [65, 0]
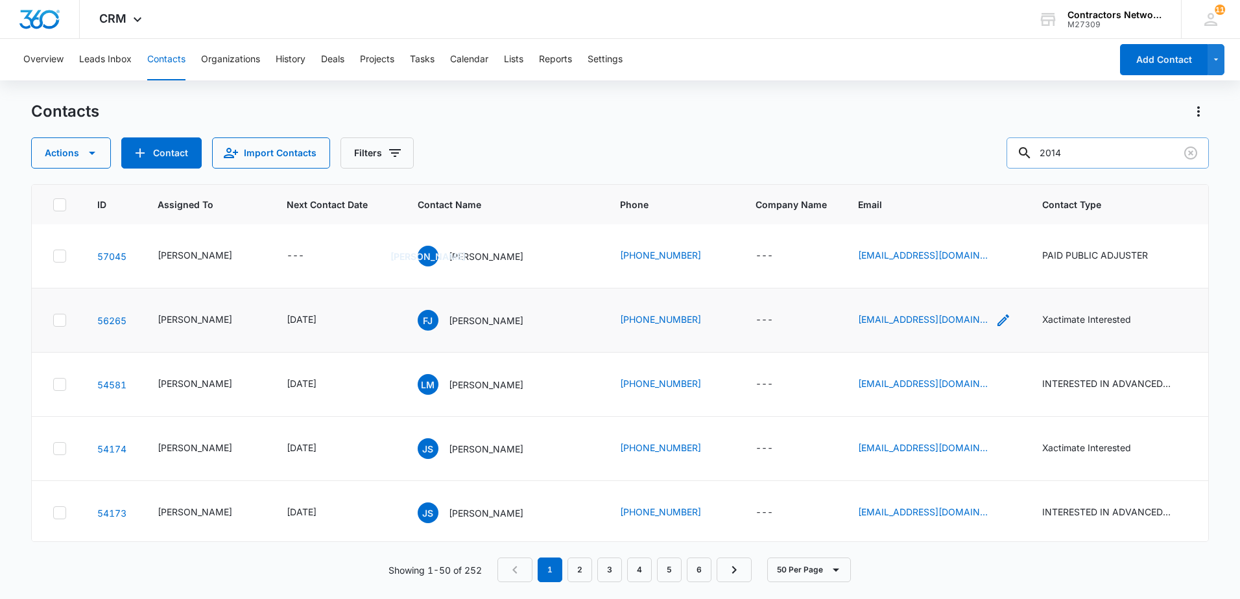
click at [995, 328] on icon "Email - elitesolutionsconstruction@yahoo.com - Select to Edit Field" at bounding box center [1003, 320] width 16 height 16
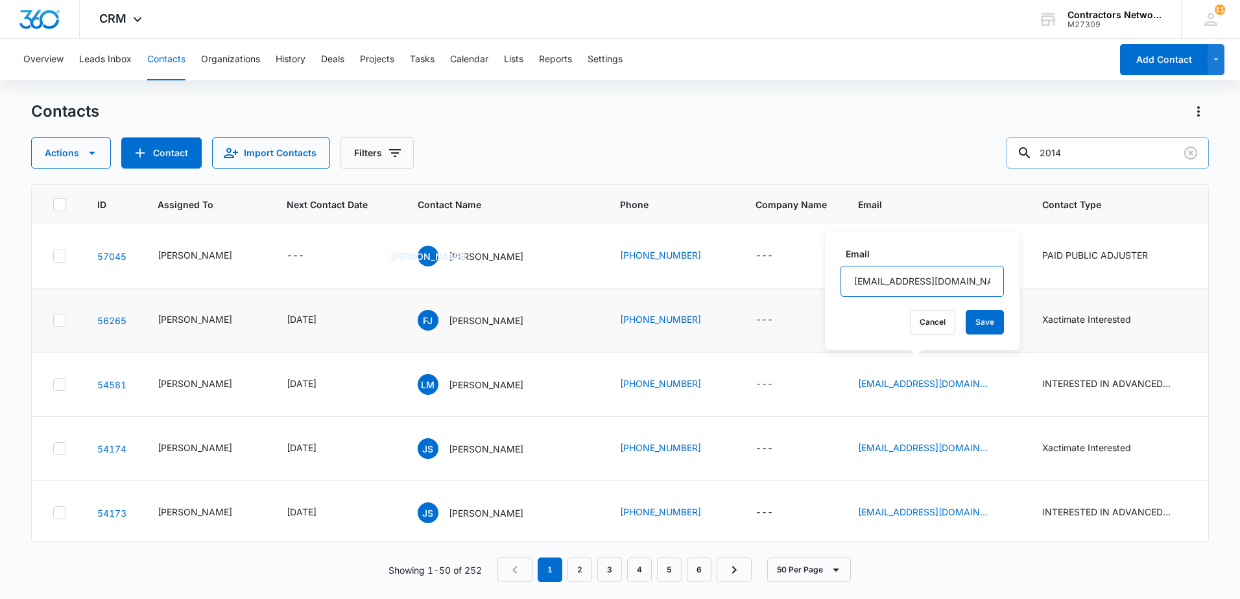
click at [930, 279] on input "[EMAIL_ADDRESS][DOMAIN_NAME]" at bounding box center [921, 281] width 163 height 31
